Goal: Task Accomplishment & Management: Manage account settings

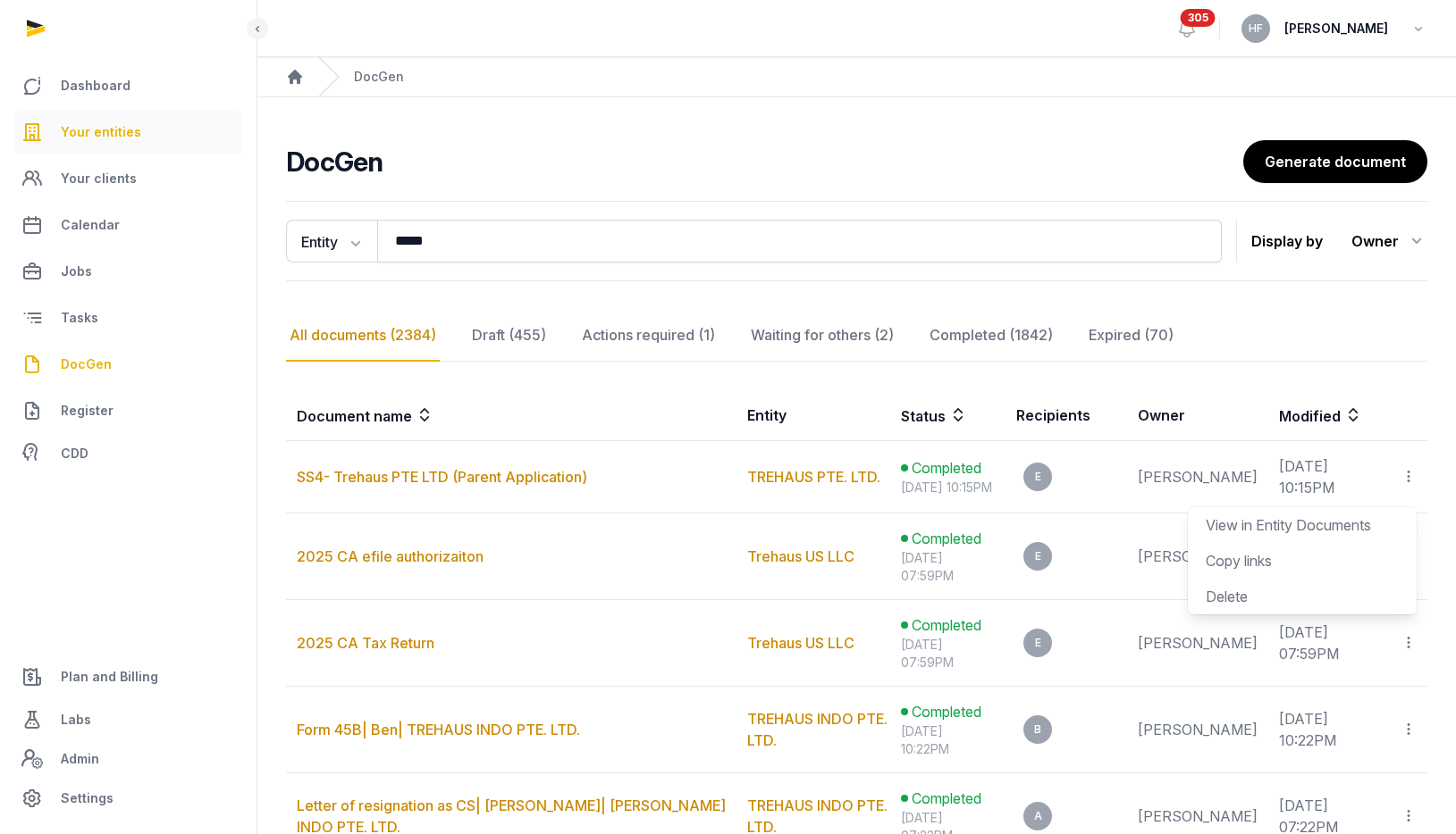
click at [113, 136] on span "Your entities" at bounding box center [101, 132] width 81 height 22
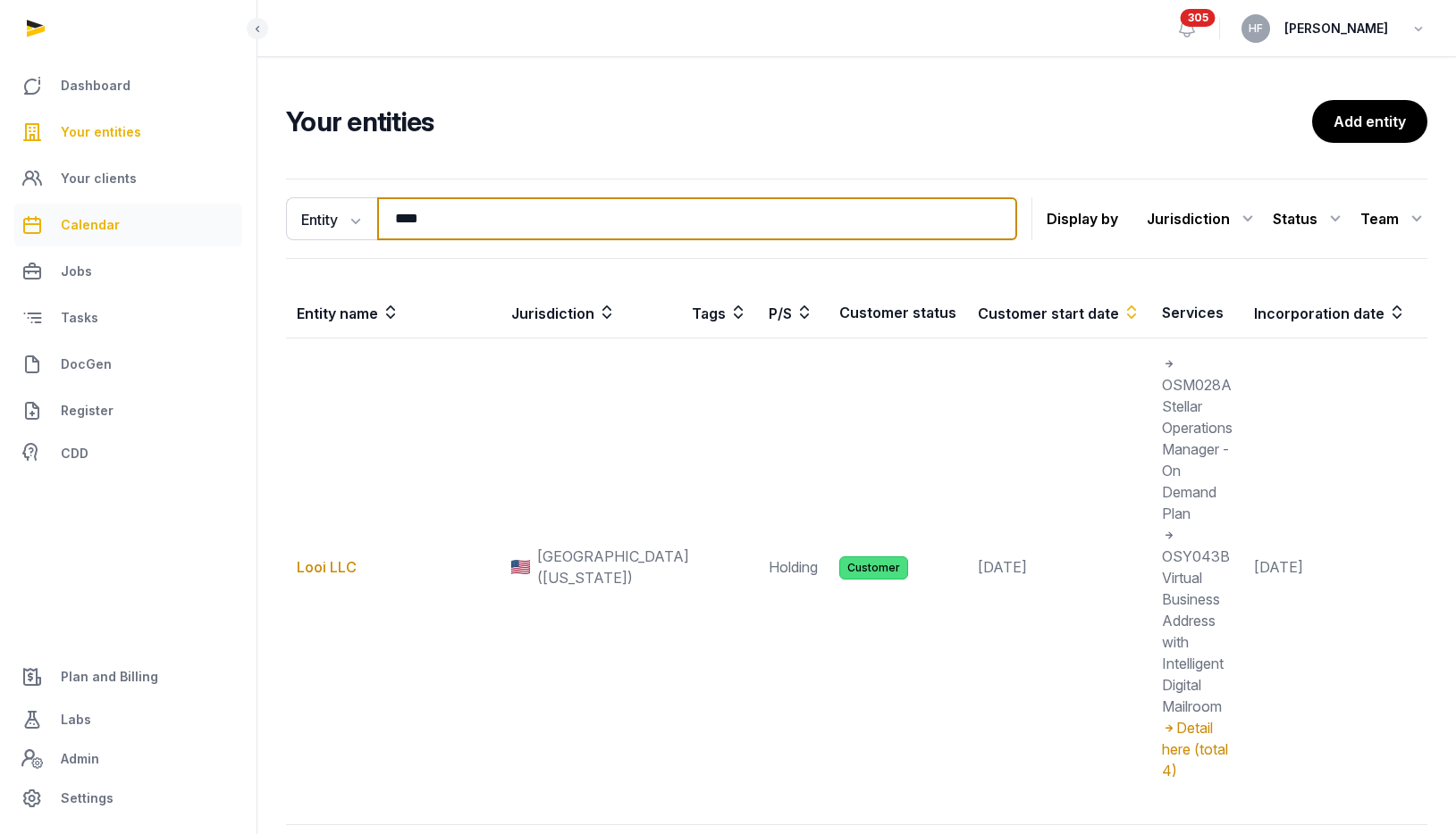
drag, startPoint x: 469, startPoint y: 223, endPoint x: 143, endPoint y: 221, distance: 326.0
click at [163, 221] on div "Dashboard Your entities Your clients Calendar Jobs Tasks DocGen Register CDD Pl…" at bounding box center [728, 477] width 1456 height 953
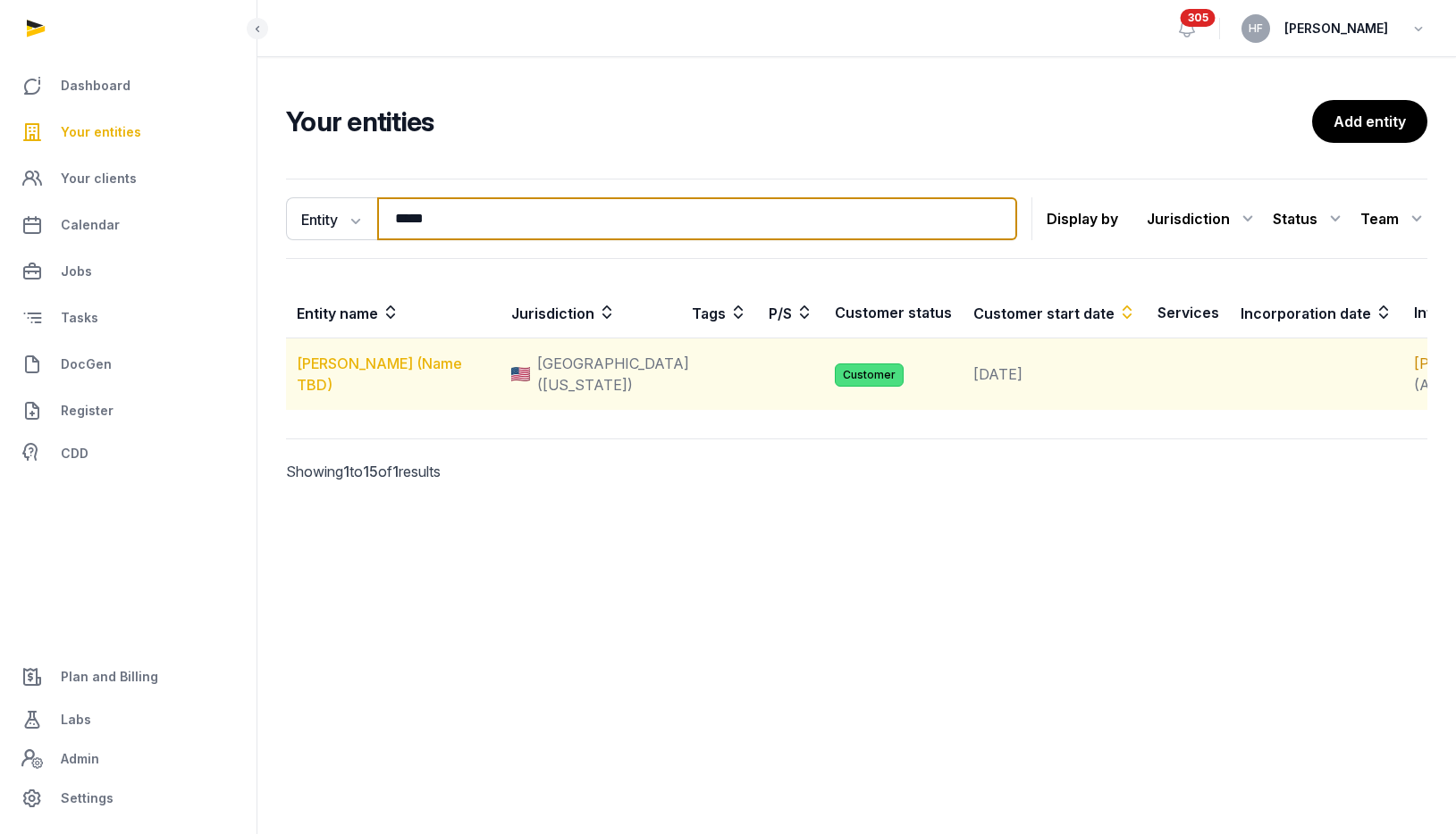
type input "*****"
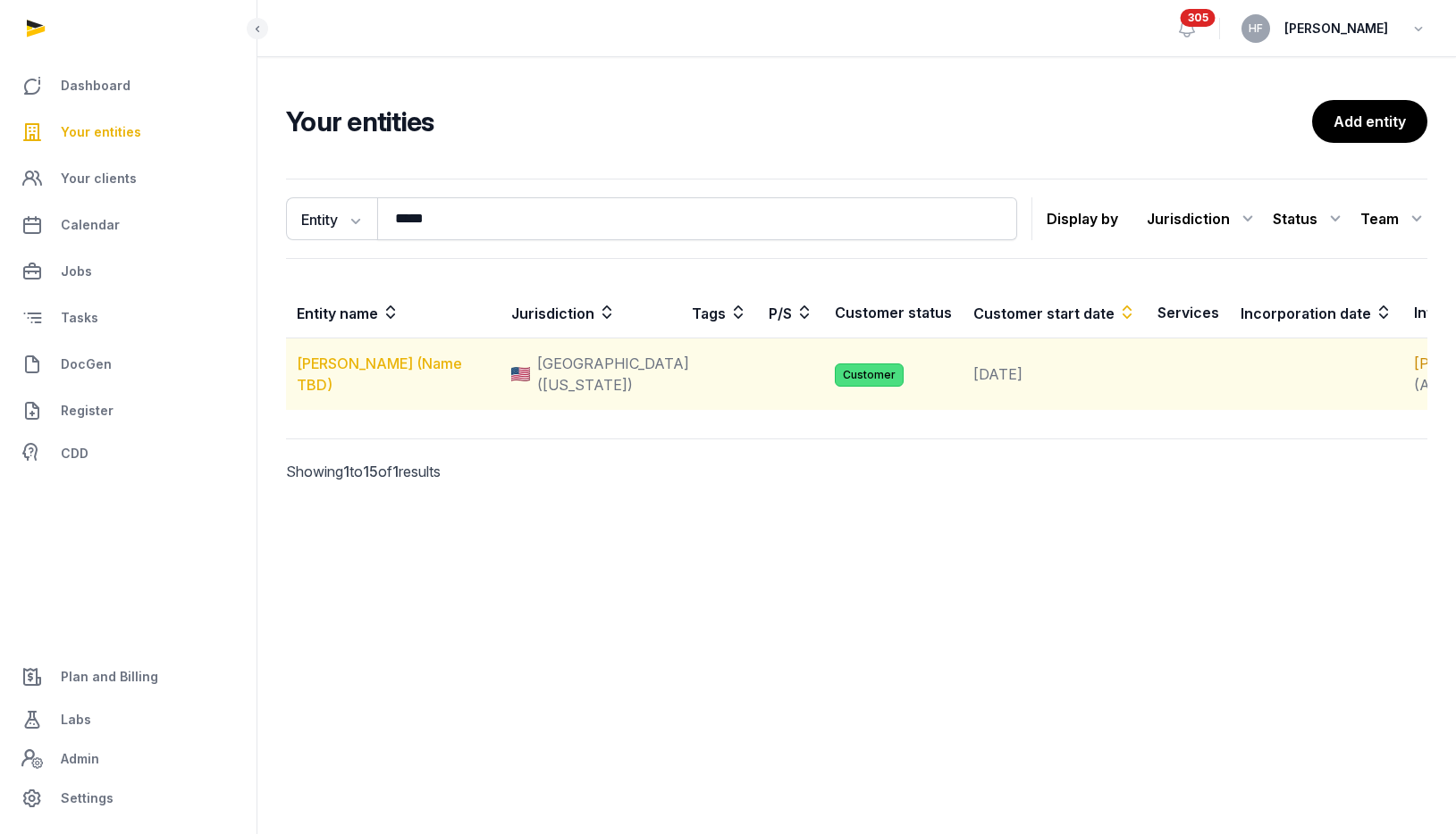
click at [383, 366] on link "[PERSON_NAME] (Name TBD)" at bounding box center [379, 374] width 165 height 40
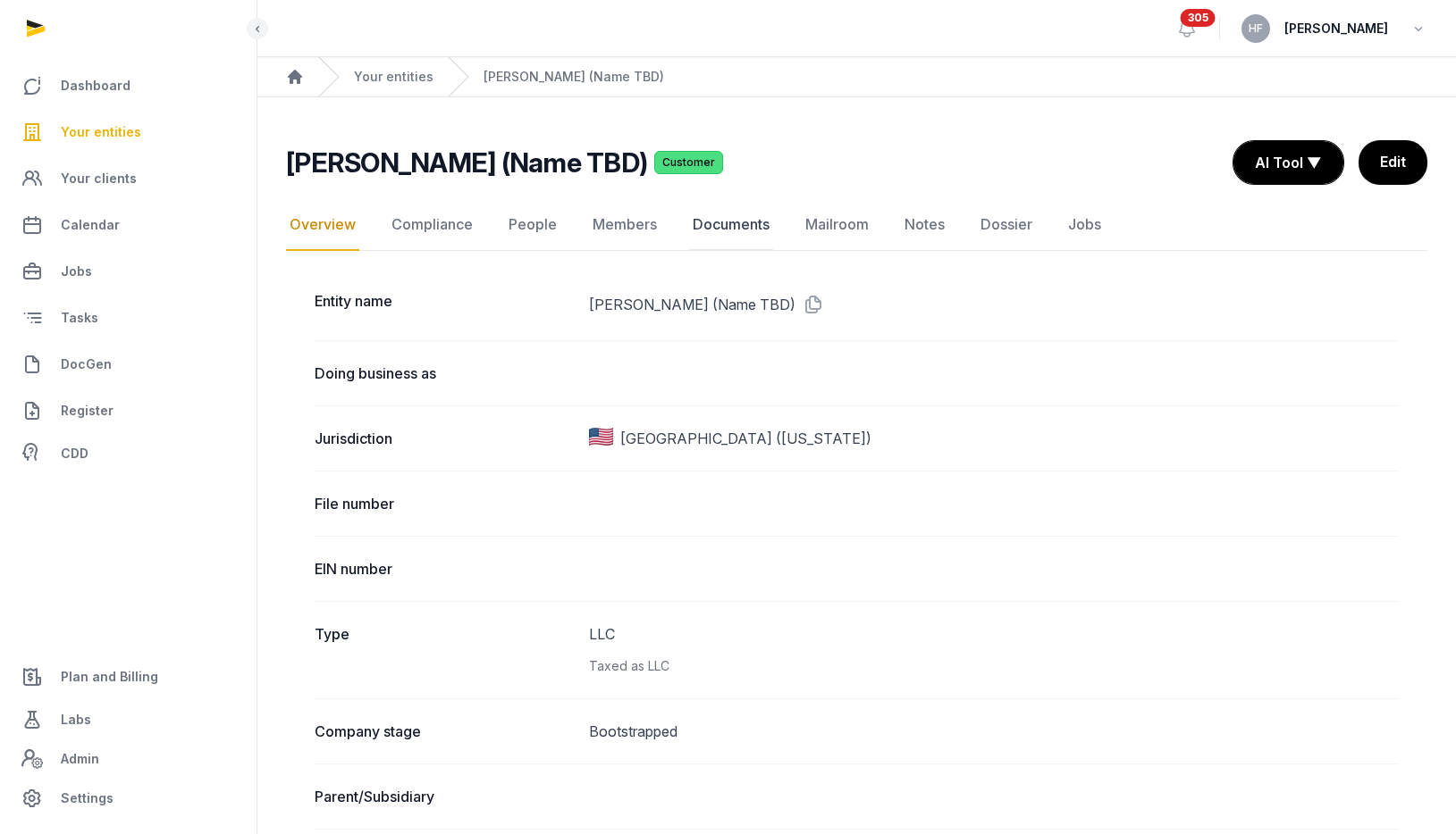
click at [729, 227] on link "Documents" at bounding box center [731, 225] width 84 height 52
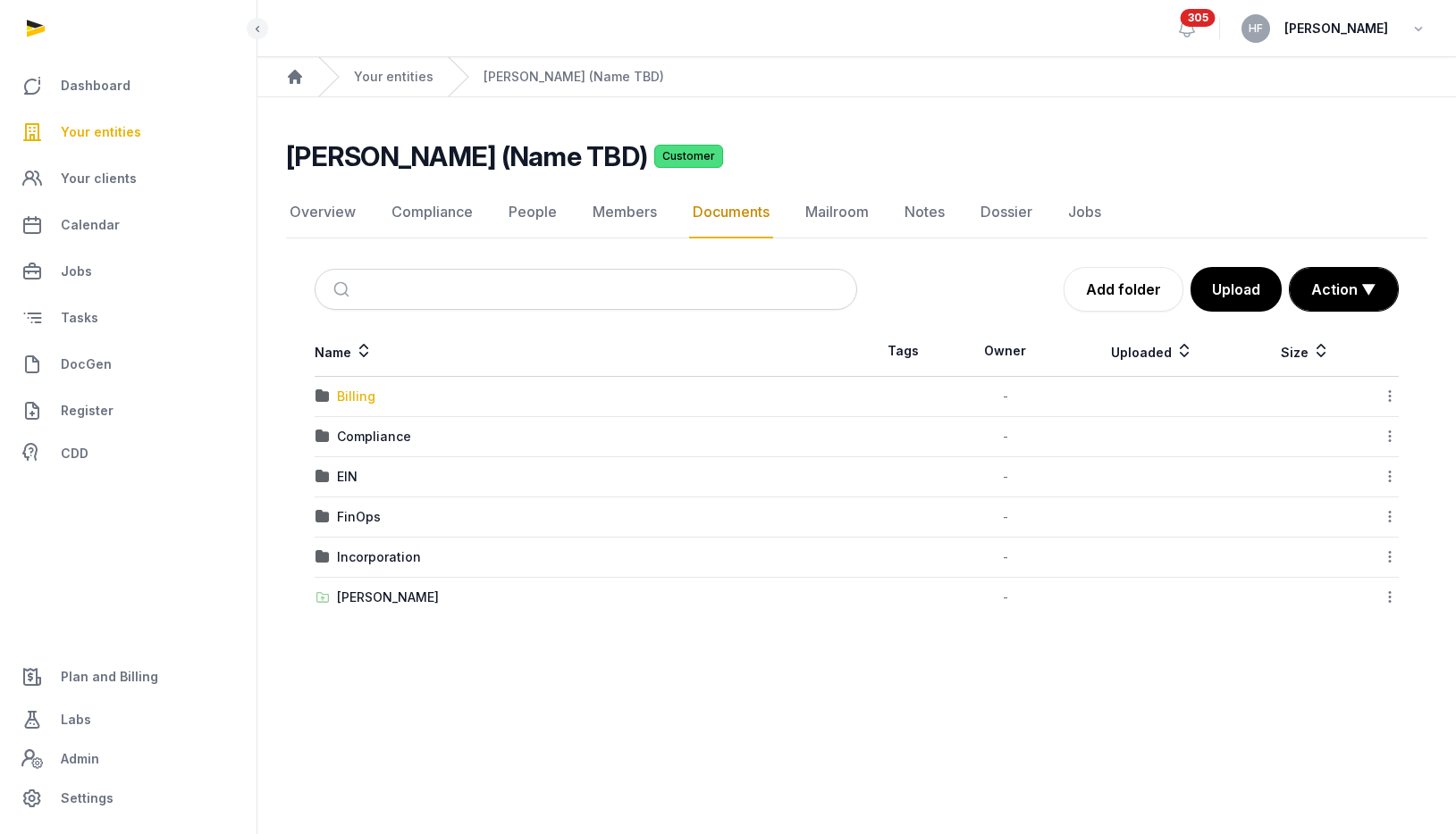
click at [357, 402] on div "Billing" at bounding box center [356, 397] width 39 height 18
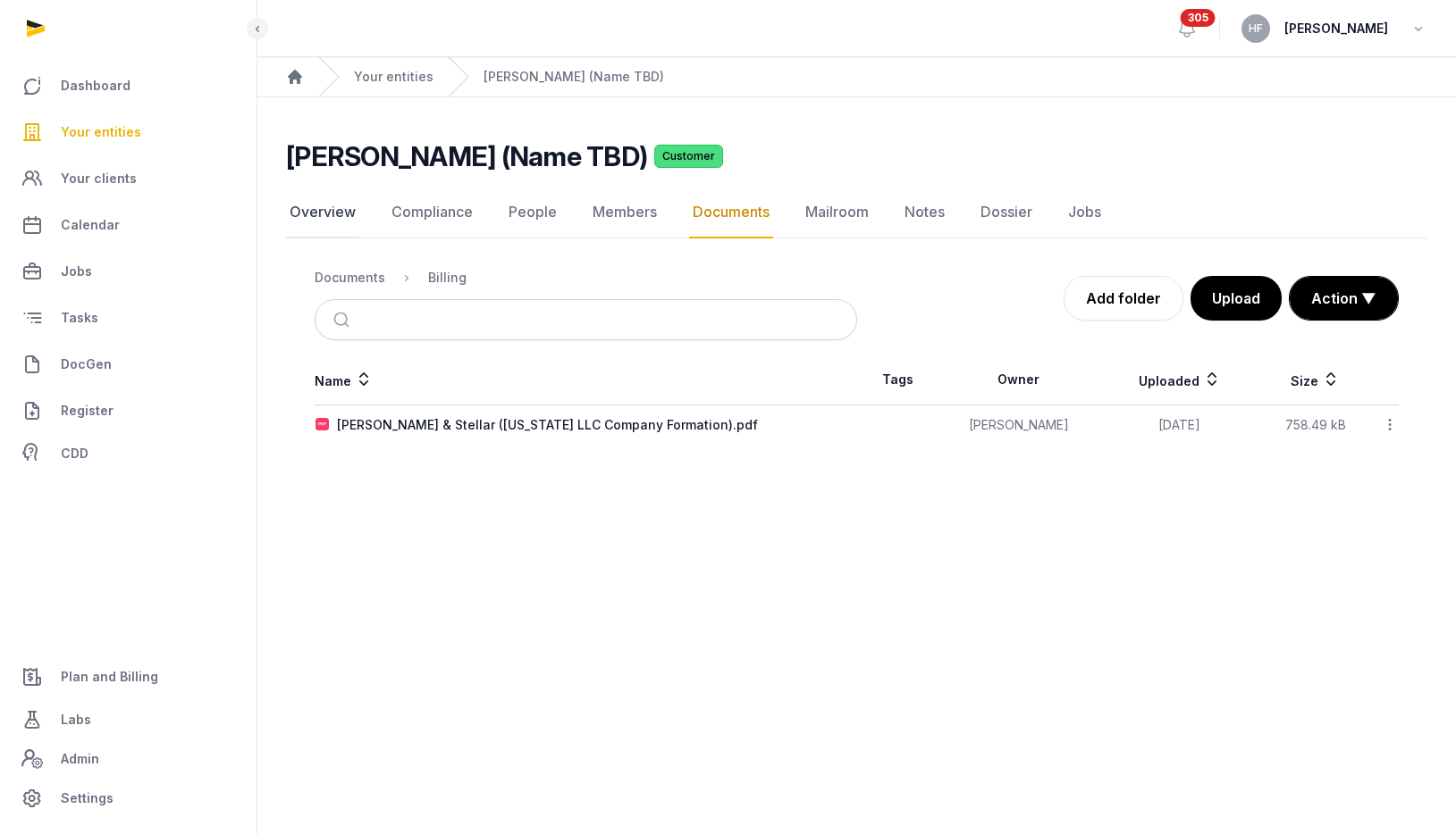
click at [324, 210] on link "Overview" at bounding box center [322, 213] width 74 height 52
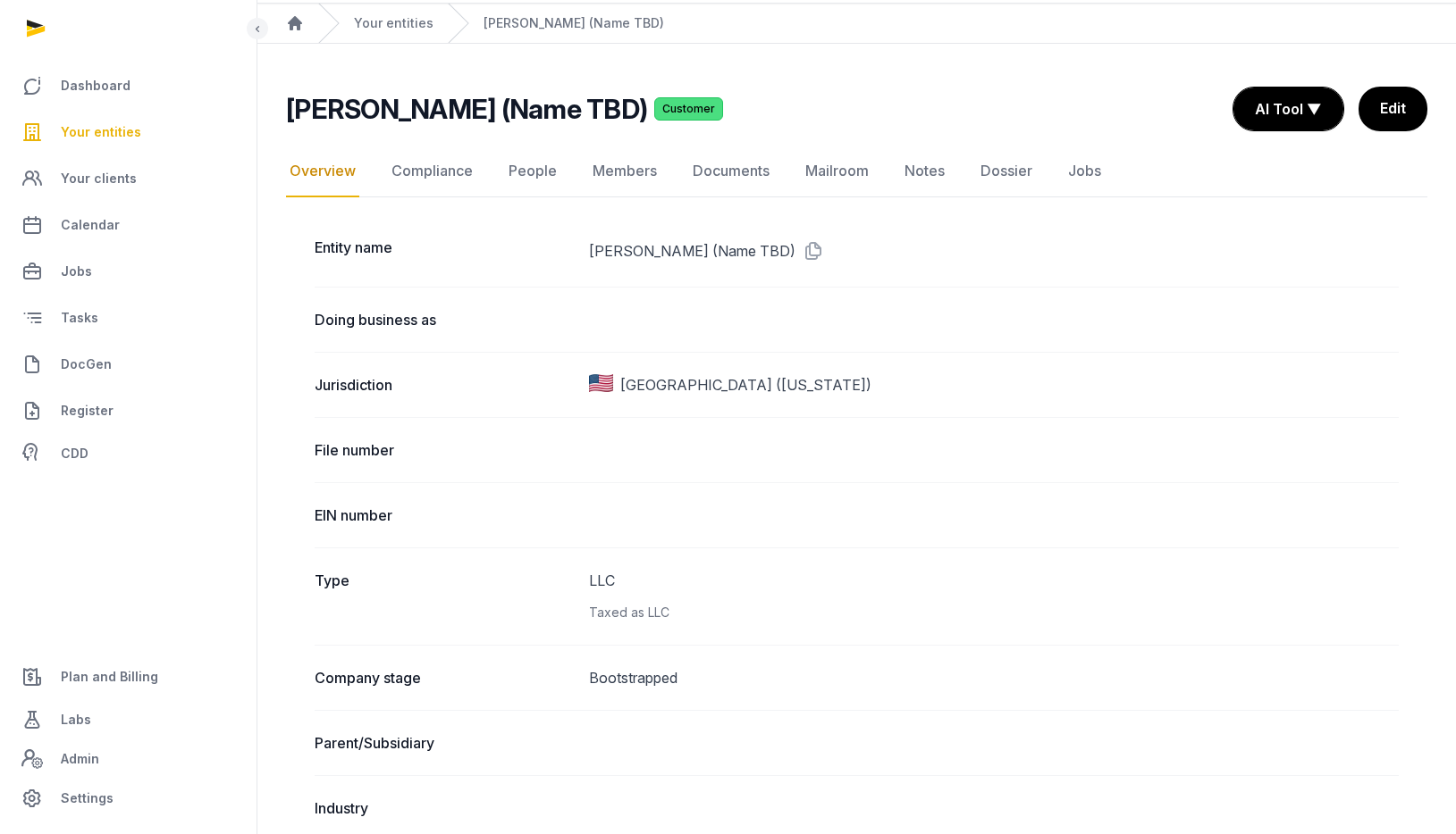
scroll to position [58, 0]
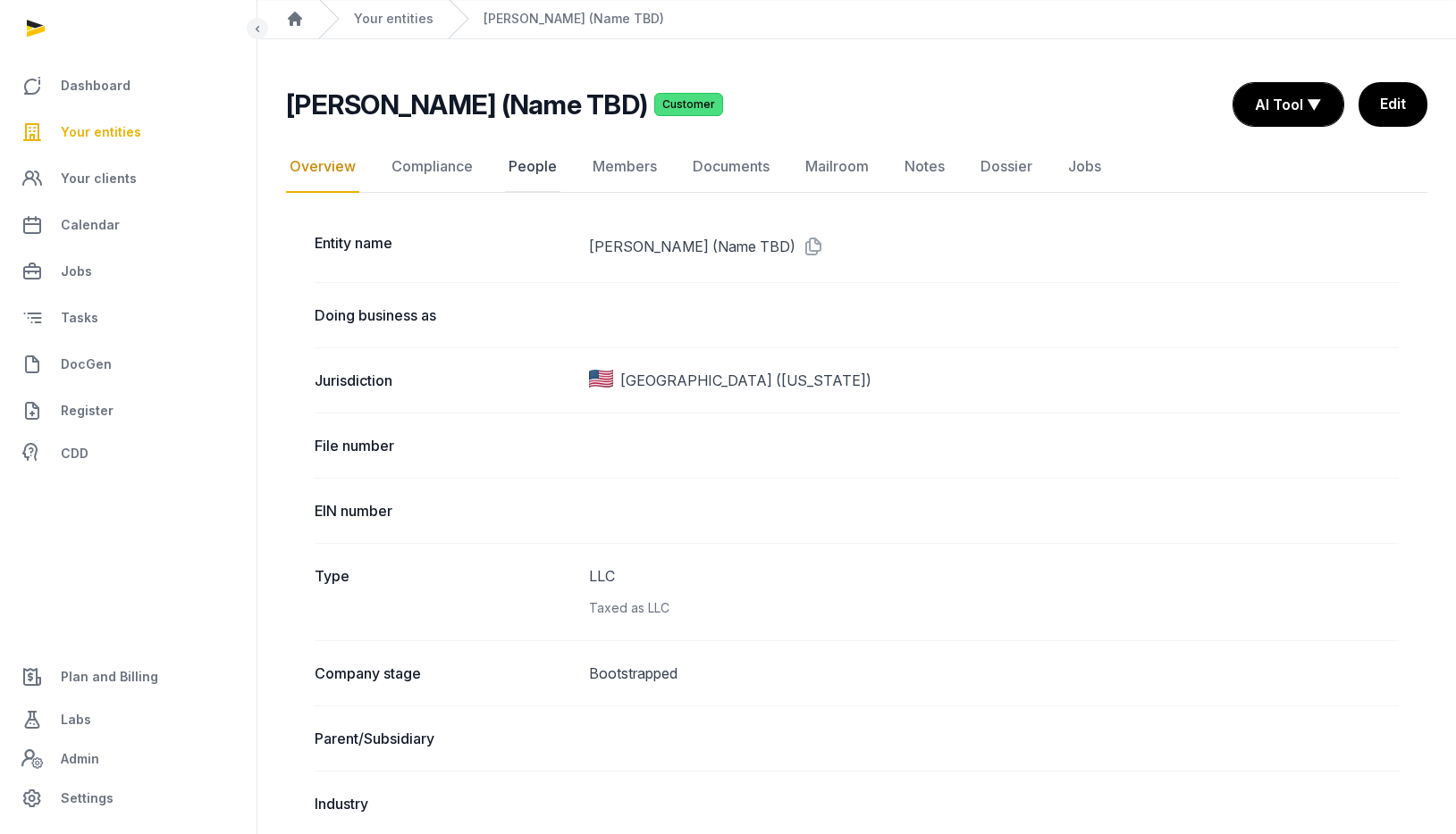
click at [534, 166] on link "People" at bounding box center [533, 167] width 56 height 52
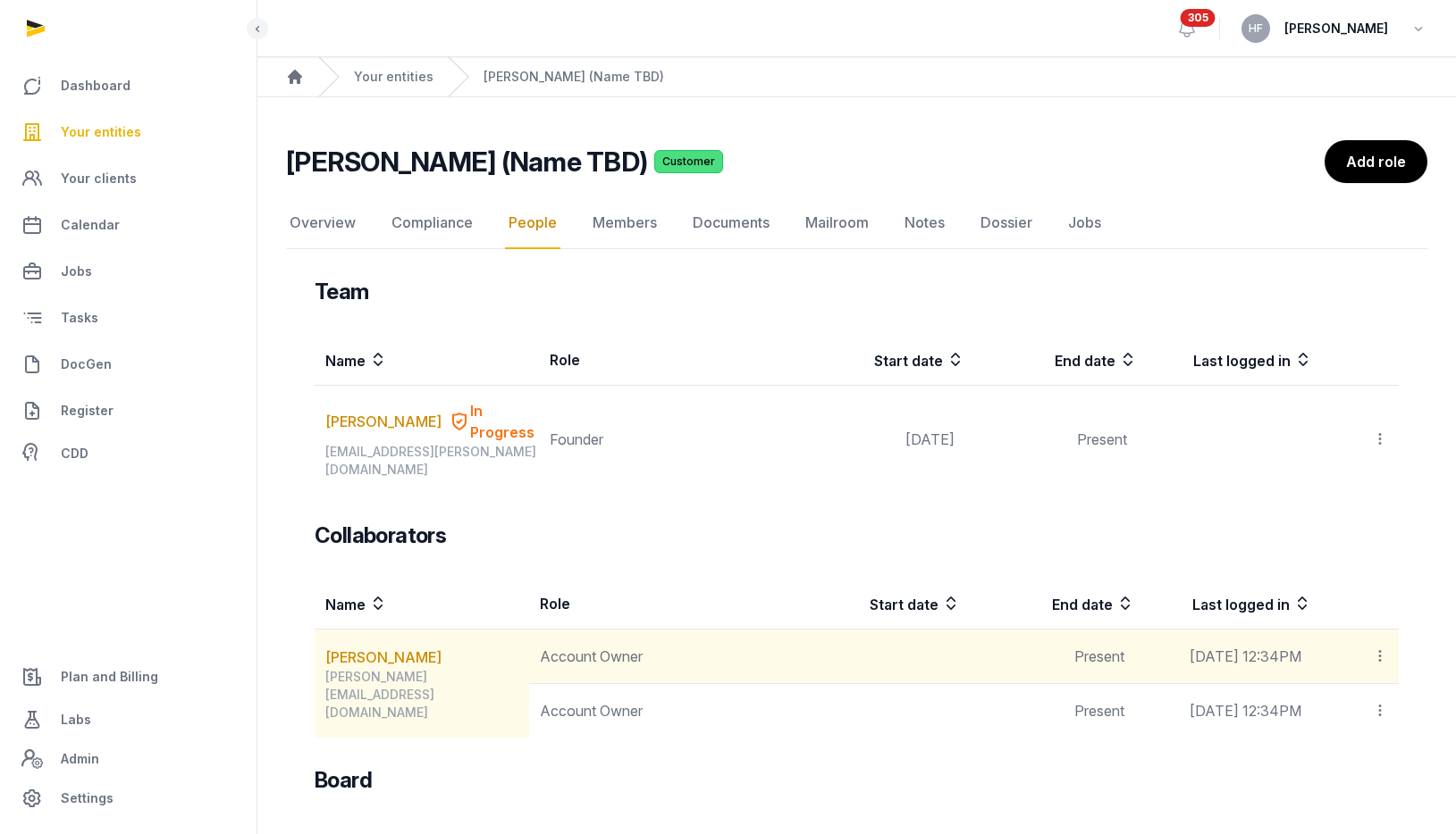
click at [1386, 646] on icon at bounding box center [1380, 655] width 16 height 19
click at [1357, 768] on span "Delete" at bounding box center [1348, 777] width 42 height 18
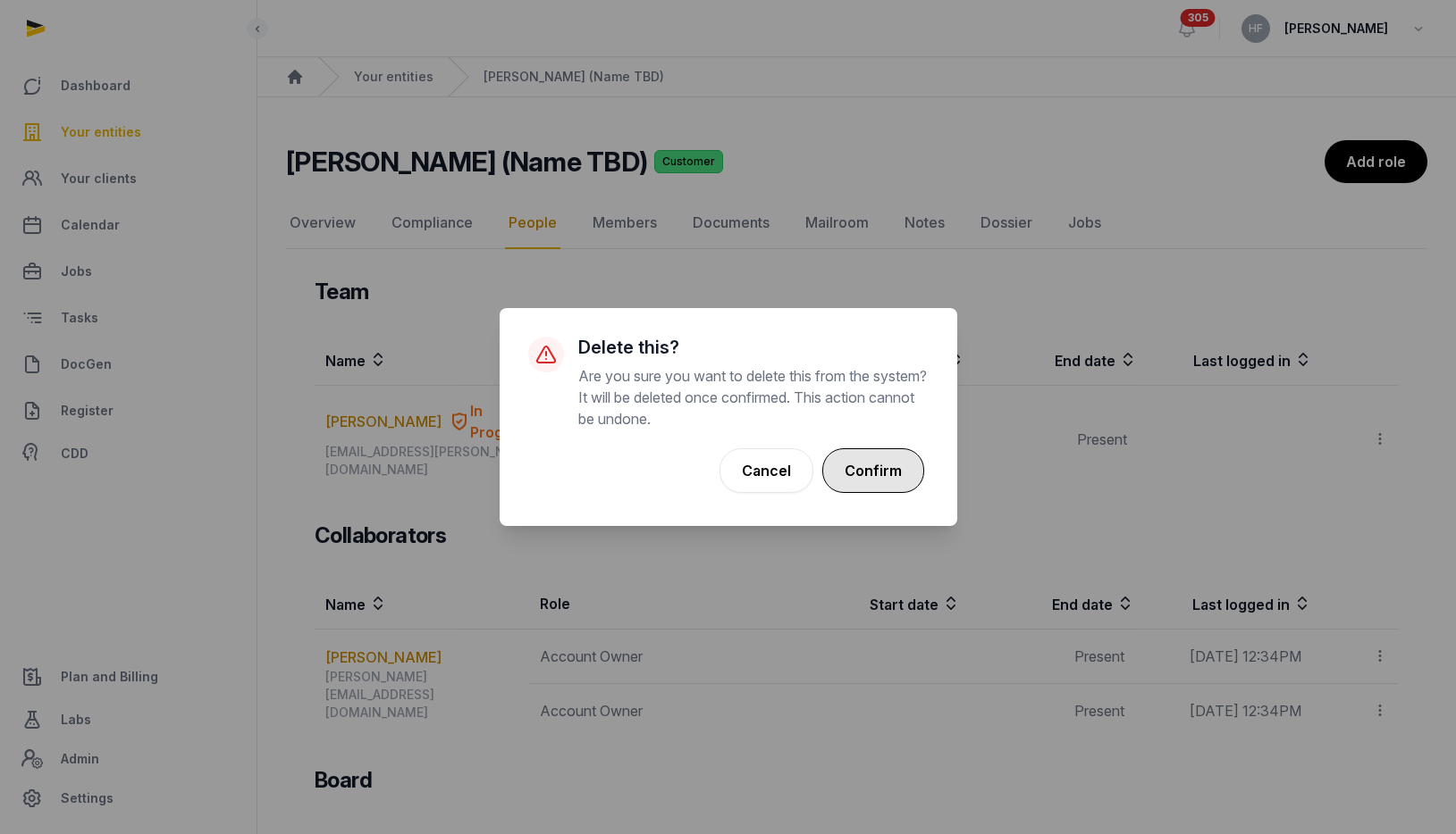
click at [889, 478] on button "Confirm" at bounding box center [872, 470] width 101 height 45
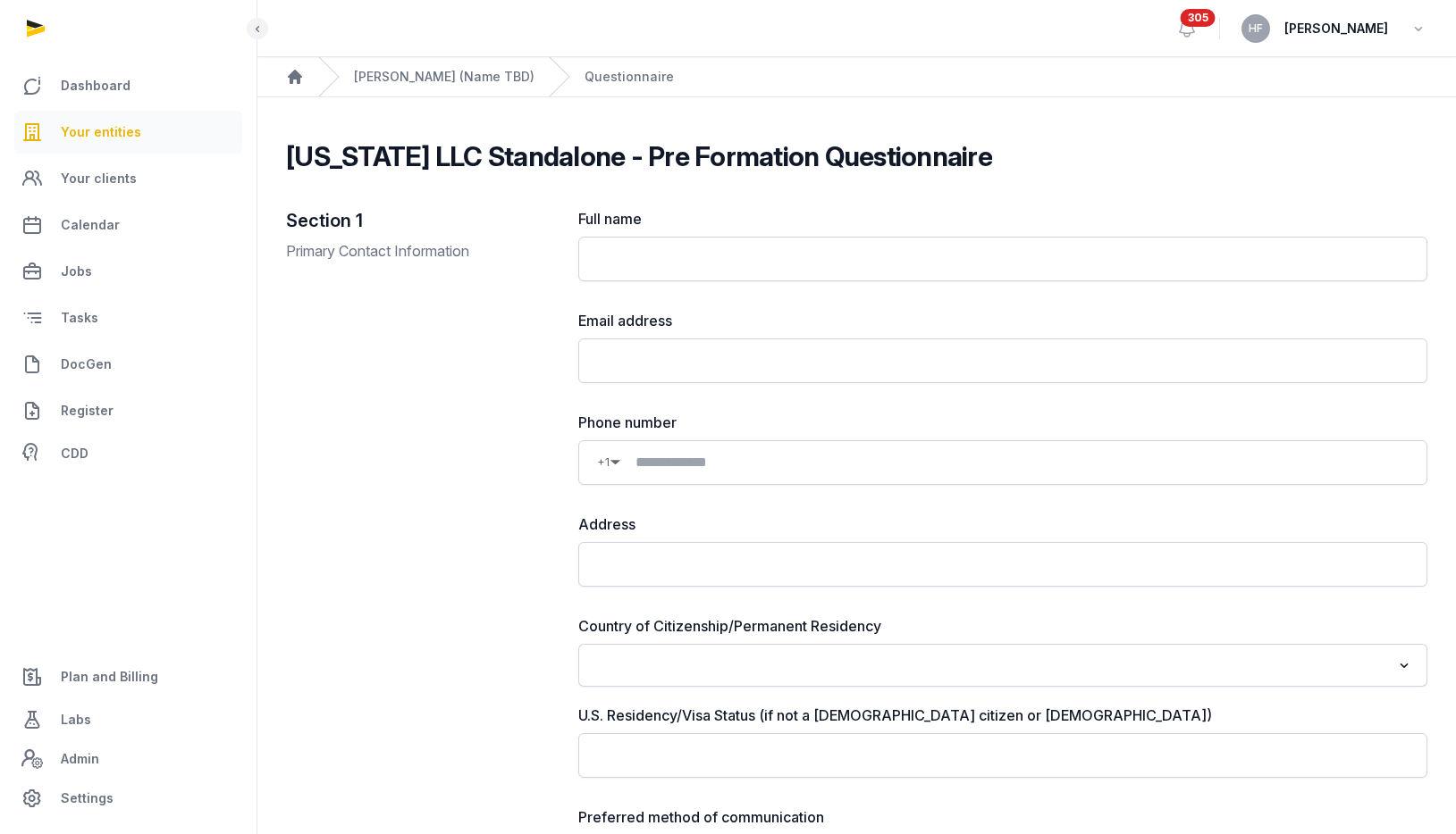
click at [130, 137] on span "Your entities" at bounding box center [101, 132] width 81 height 22
